Goal: Information Seeking & Learning: Learn about a topic

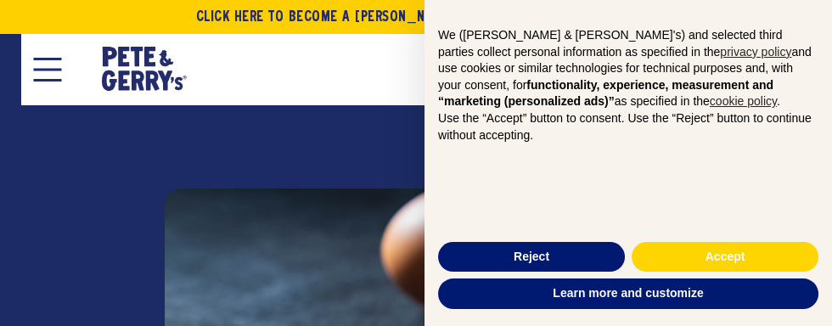
scroll to position [370, 0]
click at [687, 139] on p "Use the “Accept” button to consent. Use the “Reject” button to continue without…" at bounding box center [628, 126] width 381 height 33
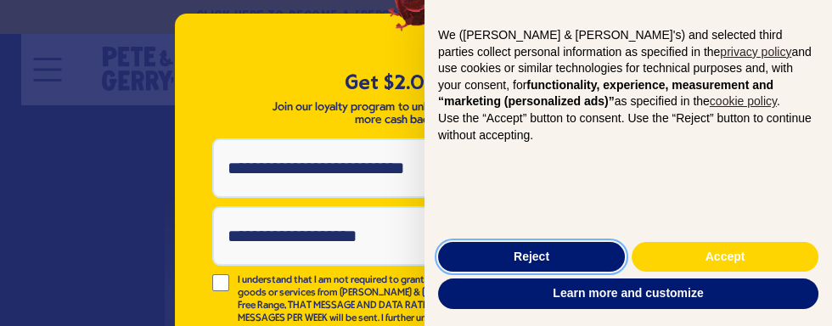
click at [535, 273] on button "Reject" at bounding box center [531, 257] width 187 height 31
click at [522, 273] on button "Reject" at bounding box center [531, 257] width 187 height 31
click at [526, 273] on button "Reject" at bounding box center [531, 257] width 187 height 31
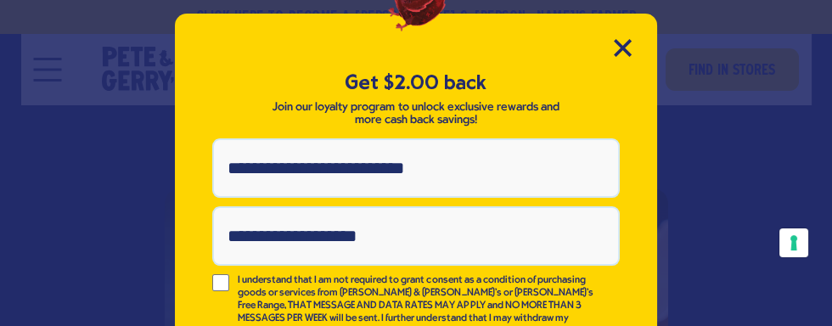
click at [530, 306] on p "I understand that I am not required to grant consent as a condition of purchasi…" at bounding box center [417, 318] width 358 height 89
click at [643, 43] on div "Get $2.00 back Join our loyalty program to unlock exclusive rewards and more ca…" at bounding box center [416, 252] width 482 height 476
click at [623, 55] on icon "Close Modal" at bounding box center [623, 48] width 18 height 18
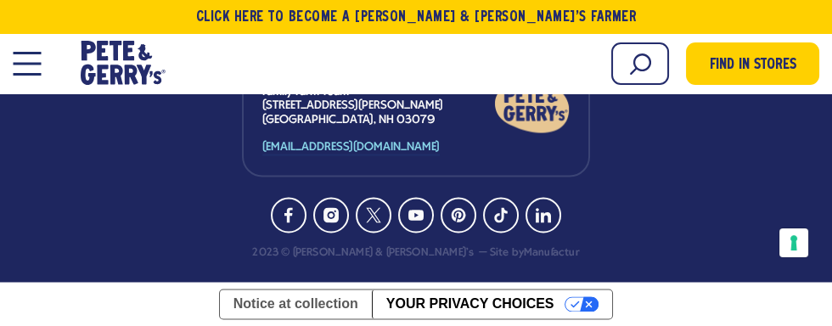
scroll to position [4681, 0]
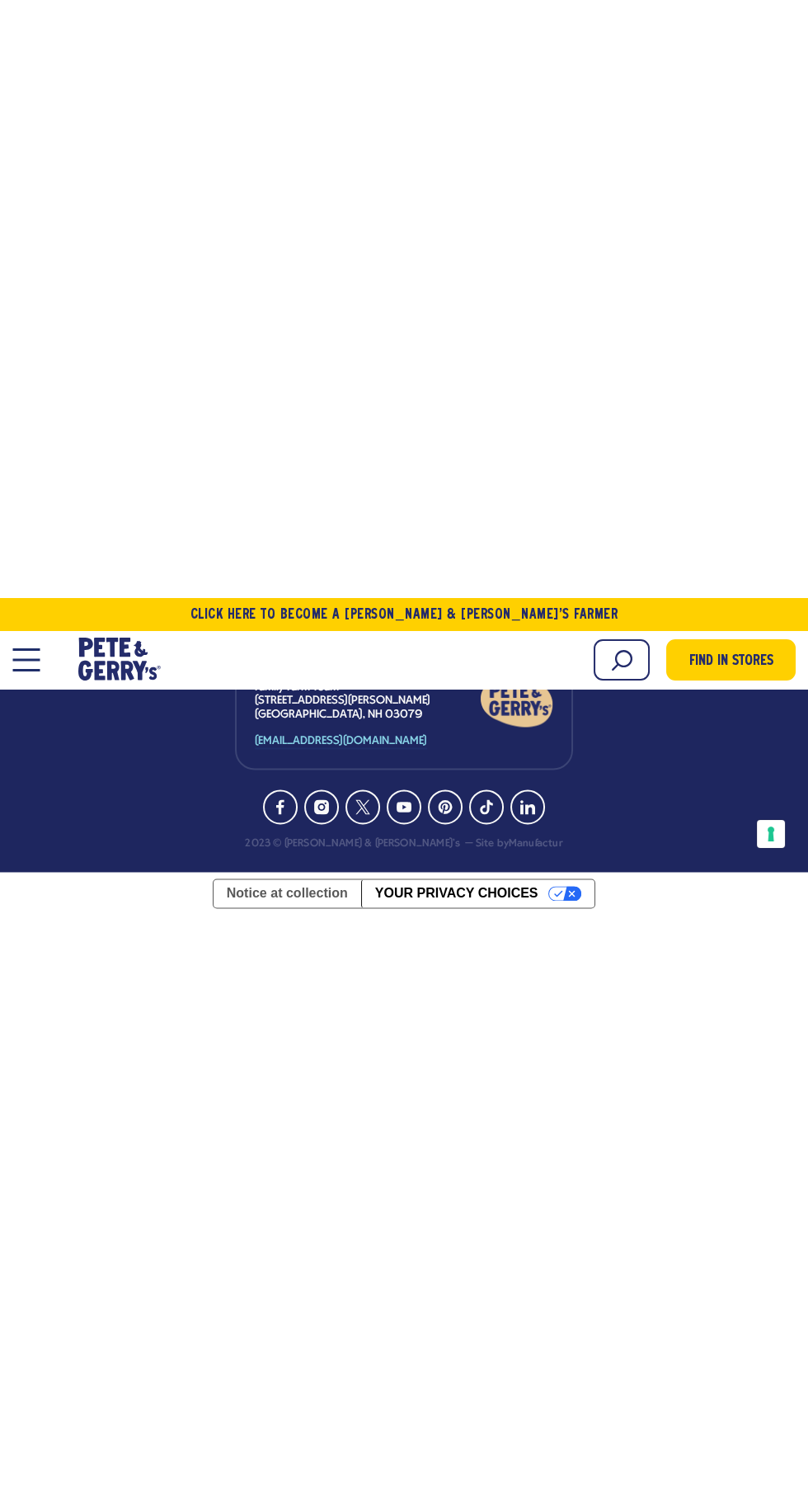
scroll to position [4916, 0]
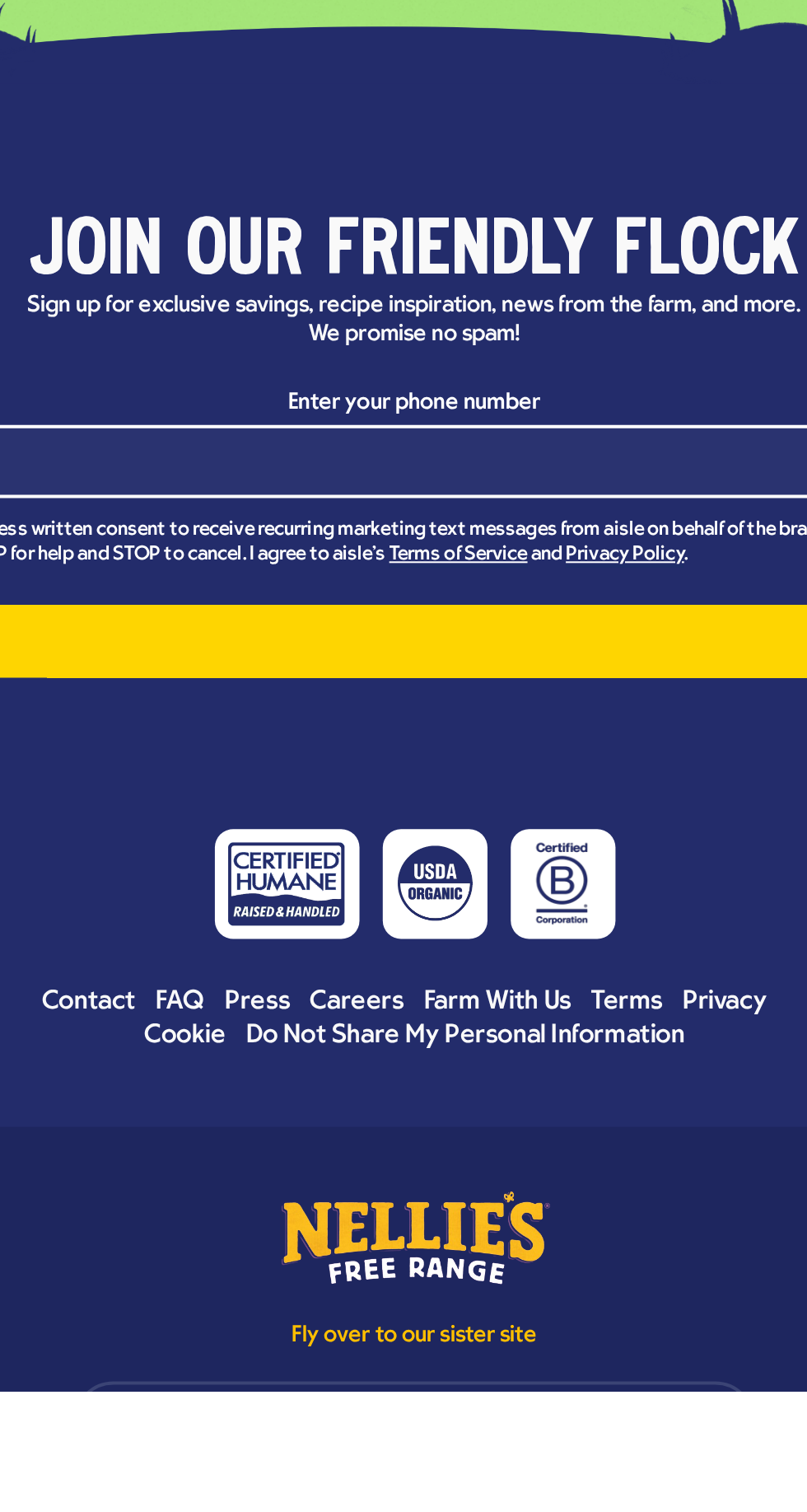
scroll to position [2755, 0]
